Goal: Task Accomplishment & Management: Use online tool/utility

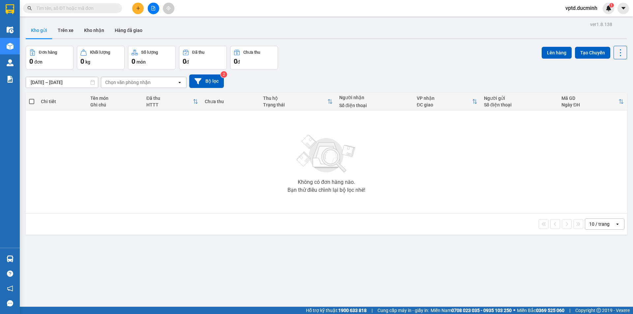
click at [63, 6] on input "text" at bounding box center [75, 8] width 78 height 7
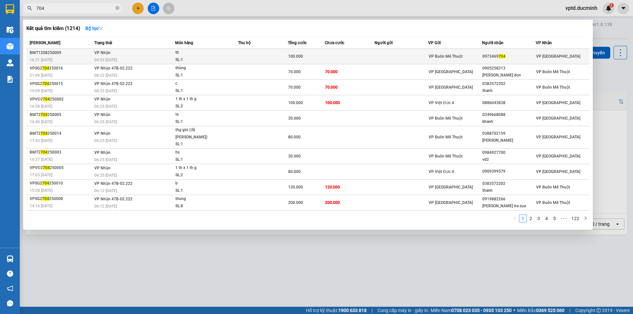
type input "704"
click at [504, 56] on div "0973469 704" at bounding box center [508, 56] width 53 height 7
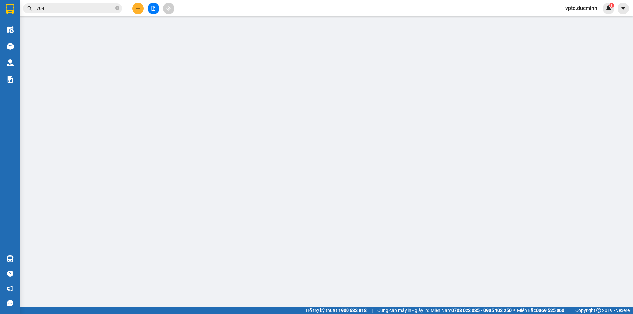
type input "0973469704"
type input "100.000"
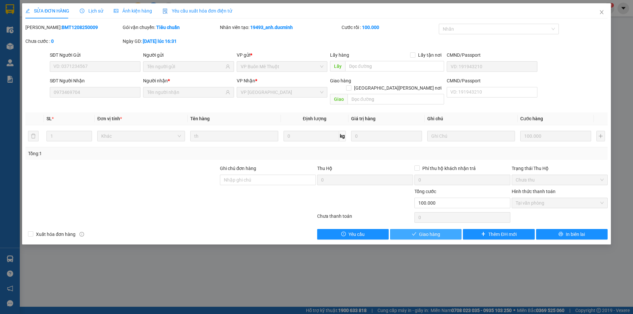
drag, startPoint x: 443, startPoint y: 227, endPoint x: 436, endPoint y: 226, distance: 7.2
click at [443, 229] on button "Giao hàng" at bounding box center [426, 234] width 72 height 11
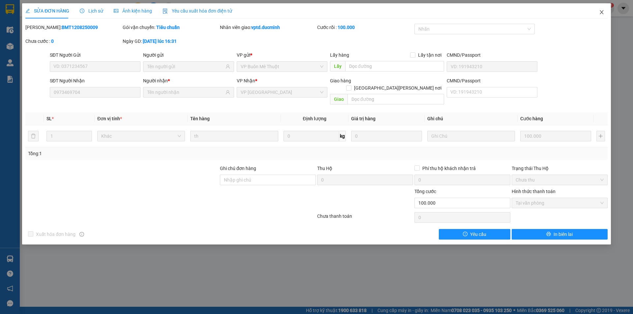
click at [601, 10] on icon "close" at bounding box center [601, 12] width 5 height 5
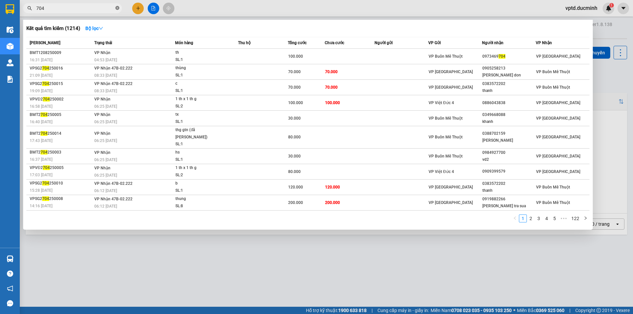
click at [117, 5] on span at bounding box center [117, 8] width 4 height 6
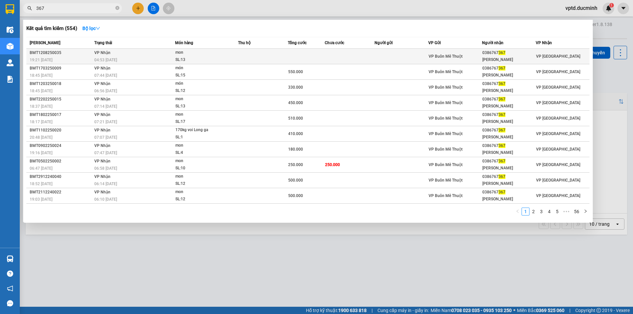
type input "367"
click at [497, 50] on div "0386767 367" at bounding box center [508, 52] width 53 height 7
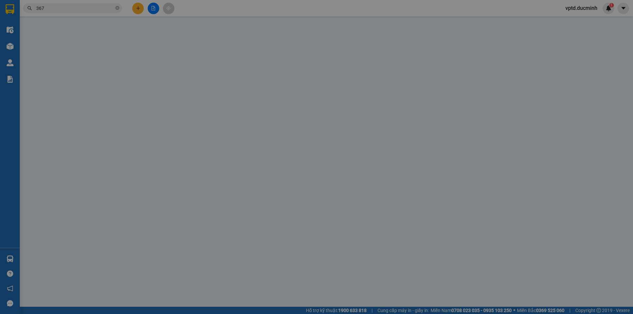
type input "0386767367"
type input "[PERSON_NAME]"
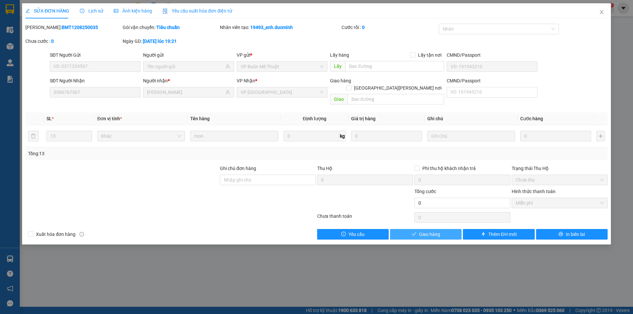
click at [441, 229] on button "Giao hàng" at bounding box center [426, 234] width 72 height 11
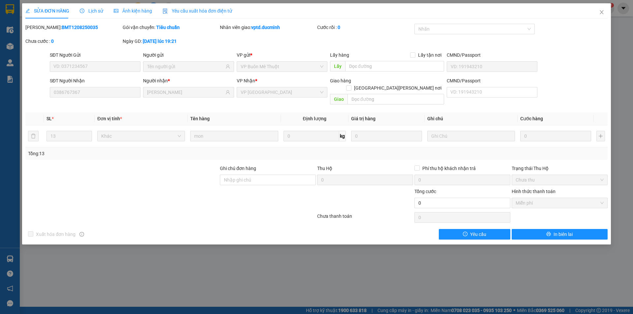
drag, startPoint x: 633, startPoint y: 72, endPoint x: 0, endPoint y: 243, distance: 655.3
click at [0, 243] on div "SỬA ĐƠN HÀNG Lịch sử [PERSON_NAME] hàng Yêu cầu xuất [PERSON_NAME] điện tử Tota…" at bounding box center [316, 157] width 633 height 314
drag, startPoint x: 1, startPoint y: 211, endPoint x: 81, endPoint y: 257, distance: 92.0
click at [81, 257] on div "SỬA ĐƠN HÀNG Lịch sử [PERSON_NAME] hàng Yêu cầu xuất [PERSON_NAME] điện tử Tota…" at bounding box center [316, 157] width 633 height 314
click at [604, 13] on icon "close" at bounding box center [601, 12] width 5 height 5
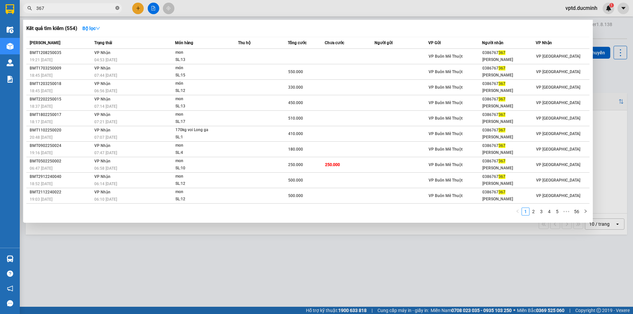
click at [116, 7] on icon "close-circle" at bounding box center [117, 8] width 4 height 4
